Goal: Find specific page/section: Find specific page/section

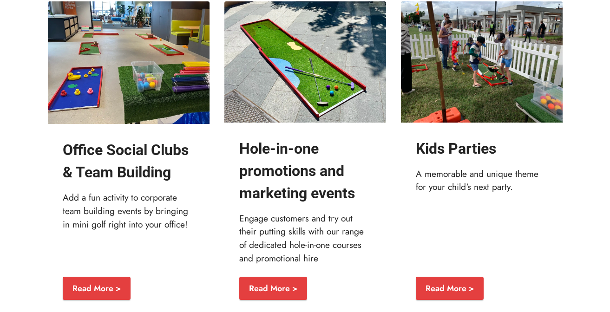
scroll to position [1131, 0]
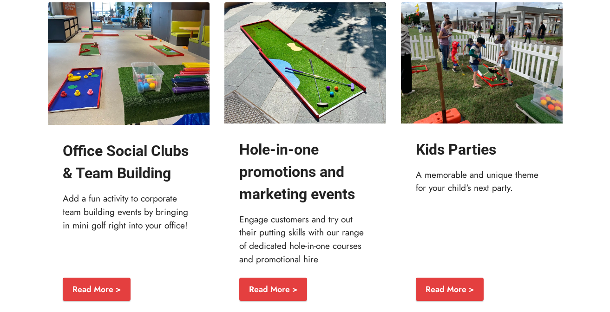
click at [139, 67] on img at bounding box center [129, 63] width 162 height 123
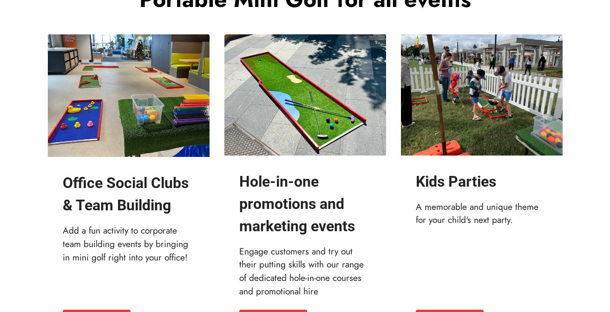
scroll to position [1100, 0]
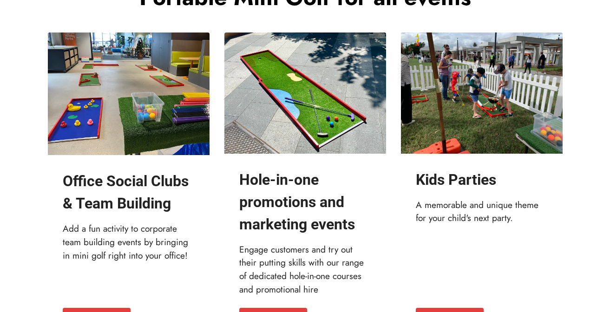
click at [503, 97] on img at bounding box center [482, 93] width 162 height 121
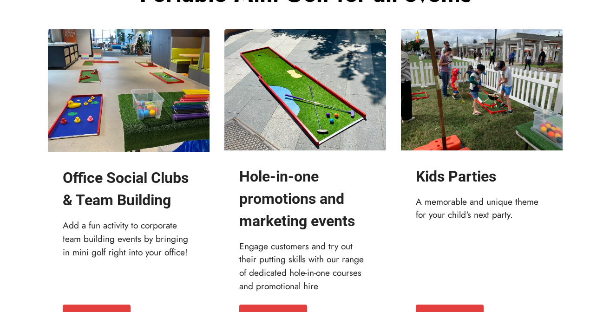
scroll to position [0, 0]
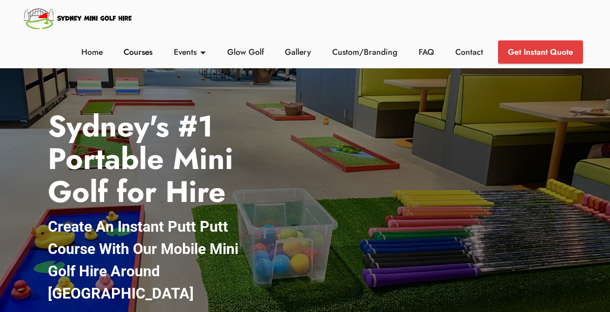
click at [143, 51] on link "Courses" at bounding box center [138, 52] width 34 height 12
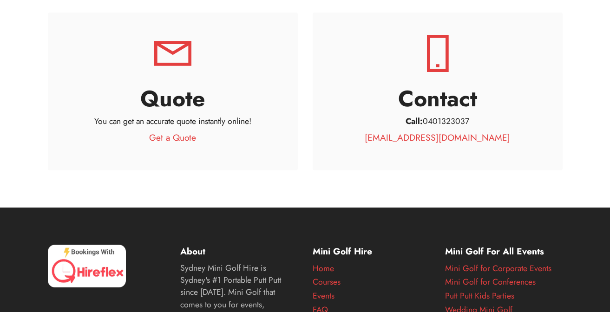
scroll to position [117, 0]
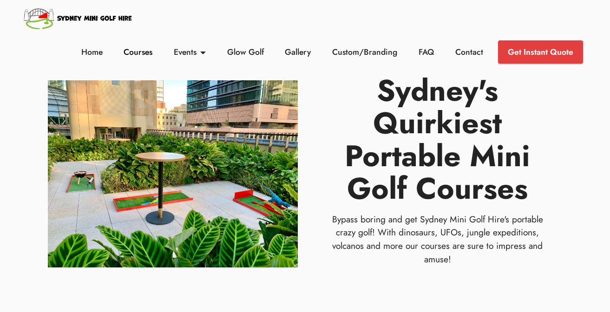
click at [142, 49] on link "Courses" at bounding box center [138, 52] width 34 height 12
click at [147, 51] on link "Courses" at bounding box center [138, 52] width 34 height 12
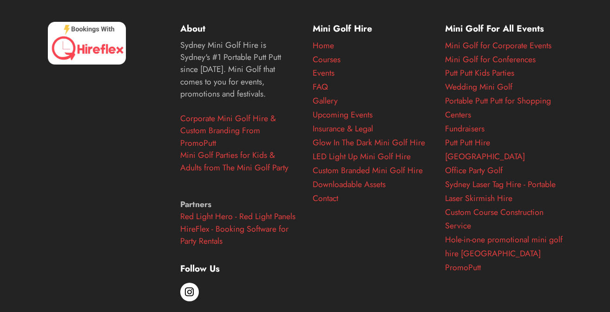
scroll to position [3264, 0]
